Goal: Transaction & Acquisition: Purchase product/service

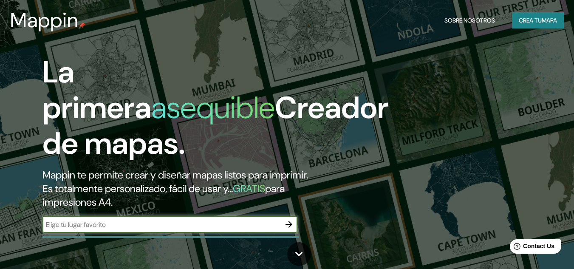
click at [542, 20] on font "mapa" at bounding box center [549, 21] width 15 height 8
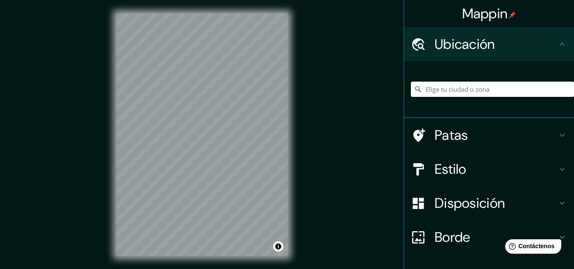
click at [435, 93] on input "Elige tu ciudad o zona" at bounding box center [492, 89] width 163 height 15
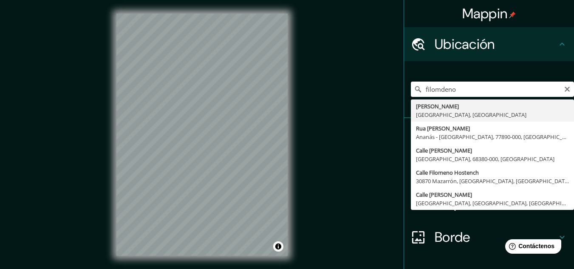
type input "Filomeno Mata, [GEOGRAPHIC_DATA], [GEOGRAPHIC_DATA]"
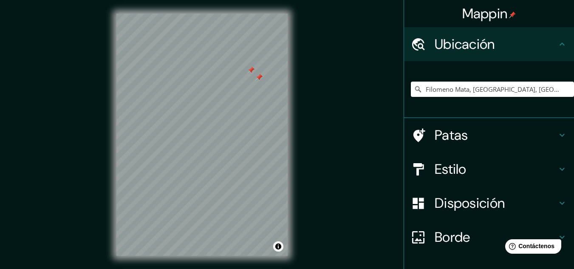
click at [248, 14] on div at bounding box center [201, 14] width 171 height 0
click at [260, 80] on div at bounding box center [259, 77] width 7 height 7
click at [175, 14] on div at bounding box center [201, 14] width 171 height 0
click at [448, 172] on font "Estilo" at bounding box center [451, 169] width 32 height 18
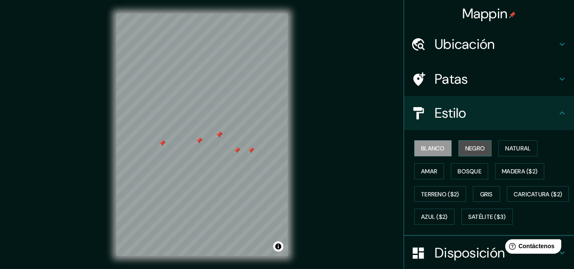
click at [466, 148] on font "Negro" at bounding box center [476, 149] width 20 height 8
click at [535, 142] on div "Blanco Negro Natural Amar Bosque Madera ($2) Terreno ($2) Gris Caricatura ($2) …" at bounding box center [492, 182] width 163 height 91
click at [526, 161] on div "Blanco Negro Natural Amar Bosque Madera ($2) Terreno ($2) Gris Caricatura ($2) …" at bounding box center [492, 182] width 163 height 91
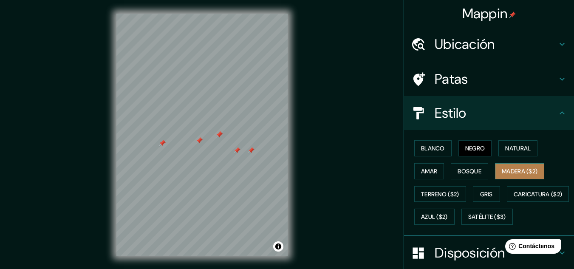
click at [523, 175] on font "Madera ($2)" at bounding box center [520, 172] width 36 height 8
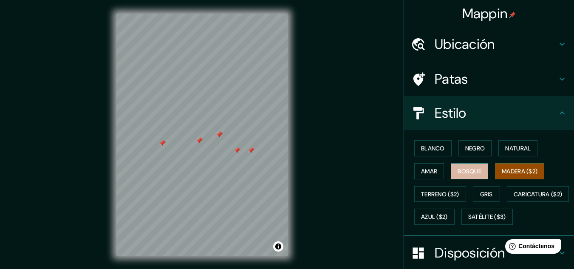
click at [474, 168] on font "Bosque" at bounding box center [470, 172] width 24 height 8
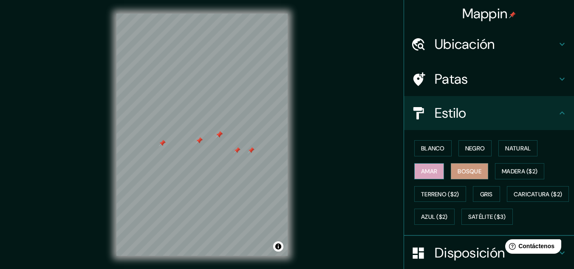
click at [423, 174] on font "Amar" at bounding box center [429, 172] width 16 height 8
click at [432, 194] on font "Terreno ($2)" at bounding box center [440, 194] width 38 height 8
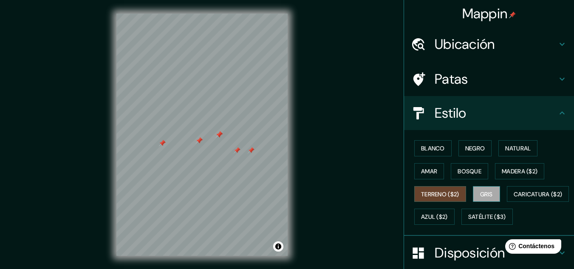
click at [474, 193] on button "Gris" at bounding box center [486, 194] width 27 height 16
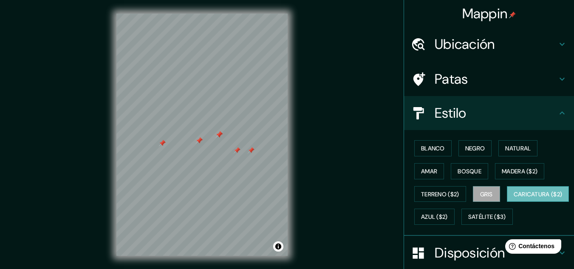
click at [514, 200] on font "Caricatura ($2)" at bounding box center [538, 194] width 49 height 11
click at [421, 150] on font "Blanco" at bounding box center [433, 149] width 24 height 8
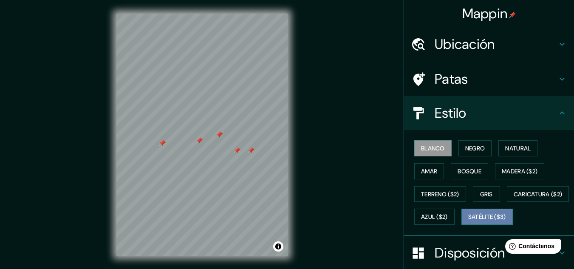
click at [469, 221] on font "Satélite ($3)" at bounding box center [488, 217] width 38 height 8
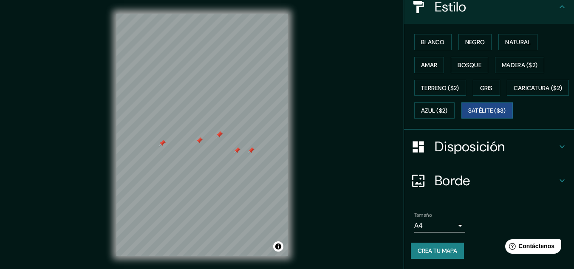
scroll to position [129, 0]
